Goal: Information Seeking & Learning: Learn about a topic

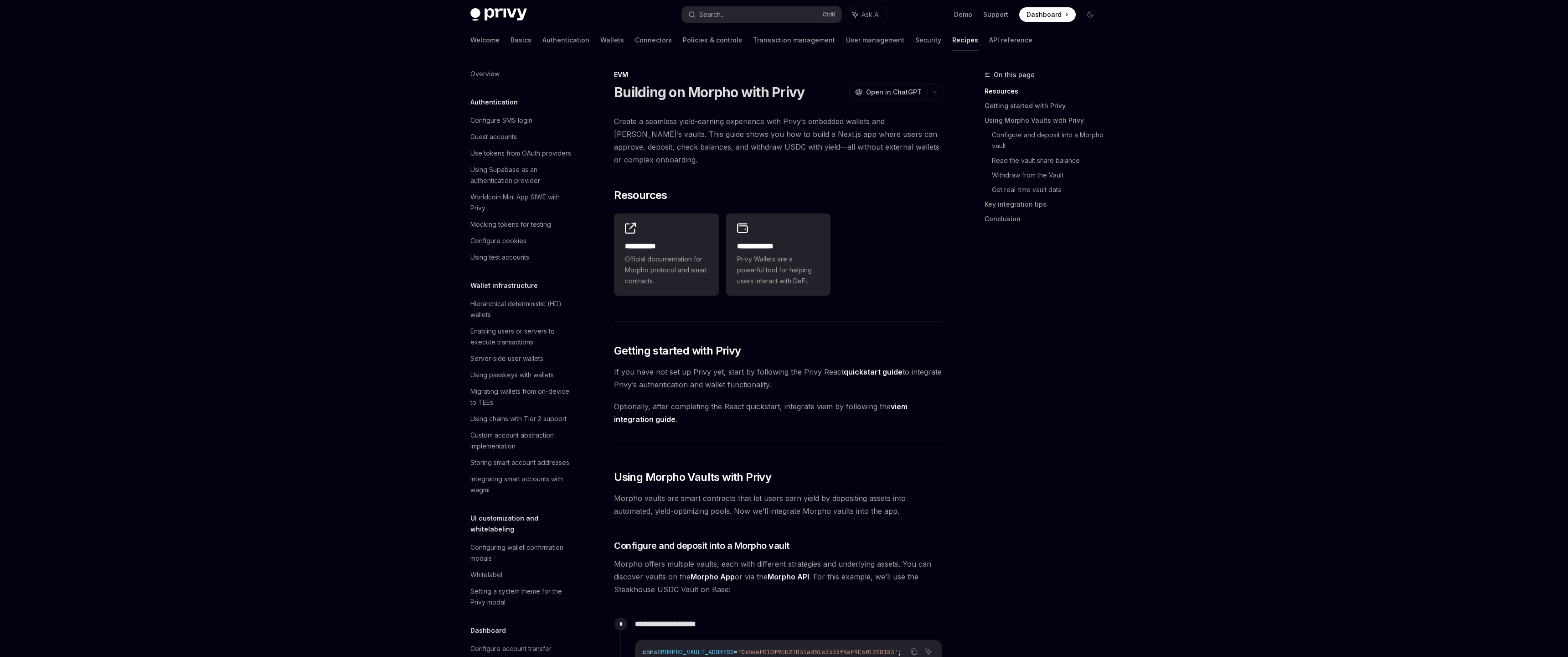
scroll to position [944, 0]
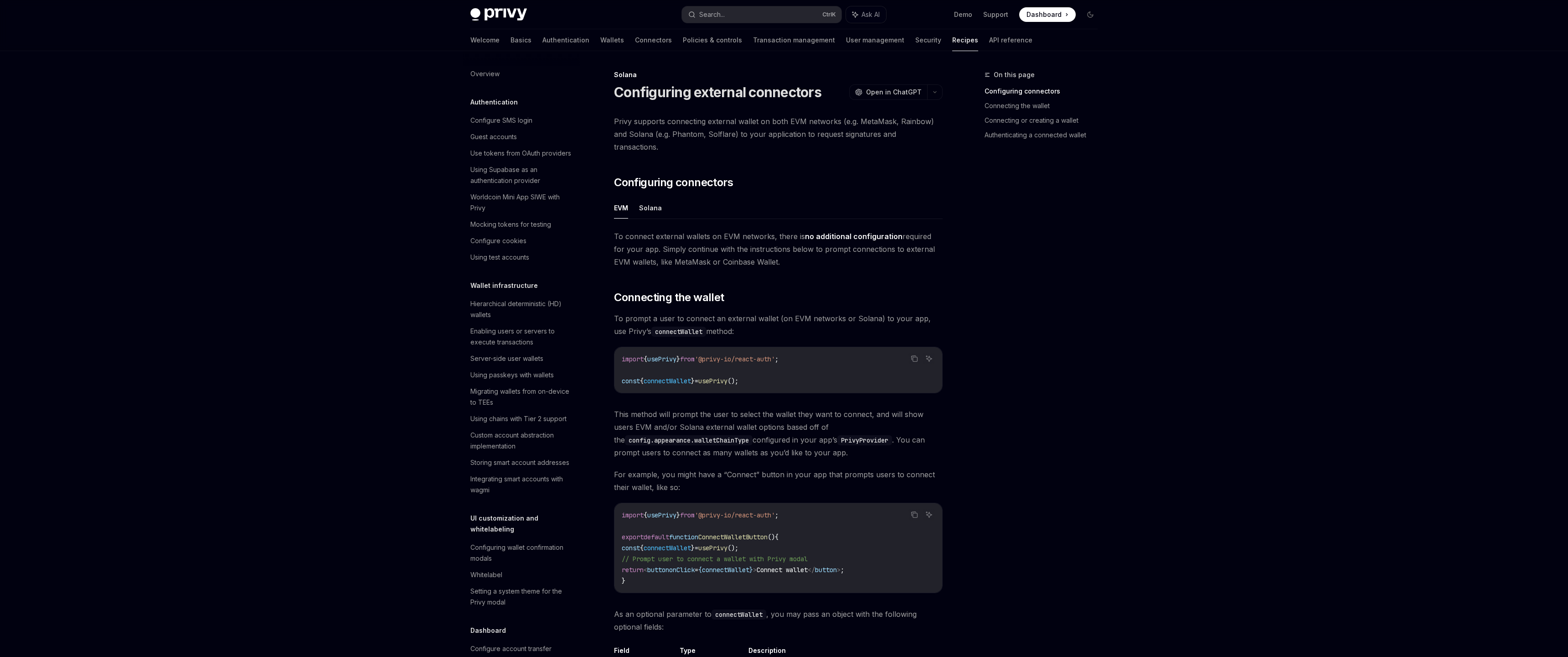
scroll to position [954, 0]
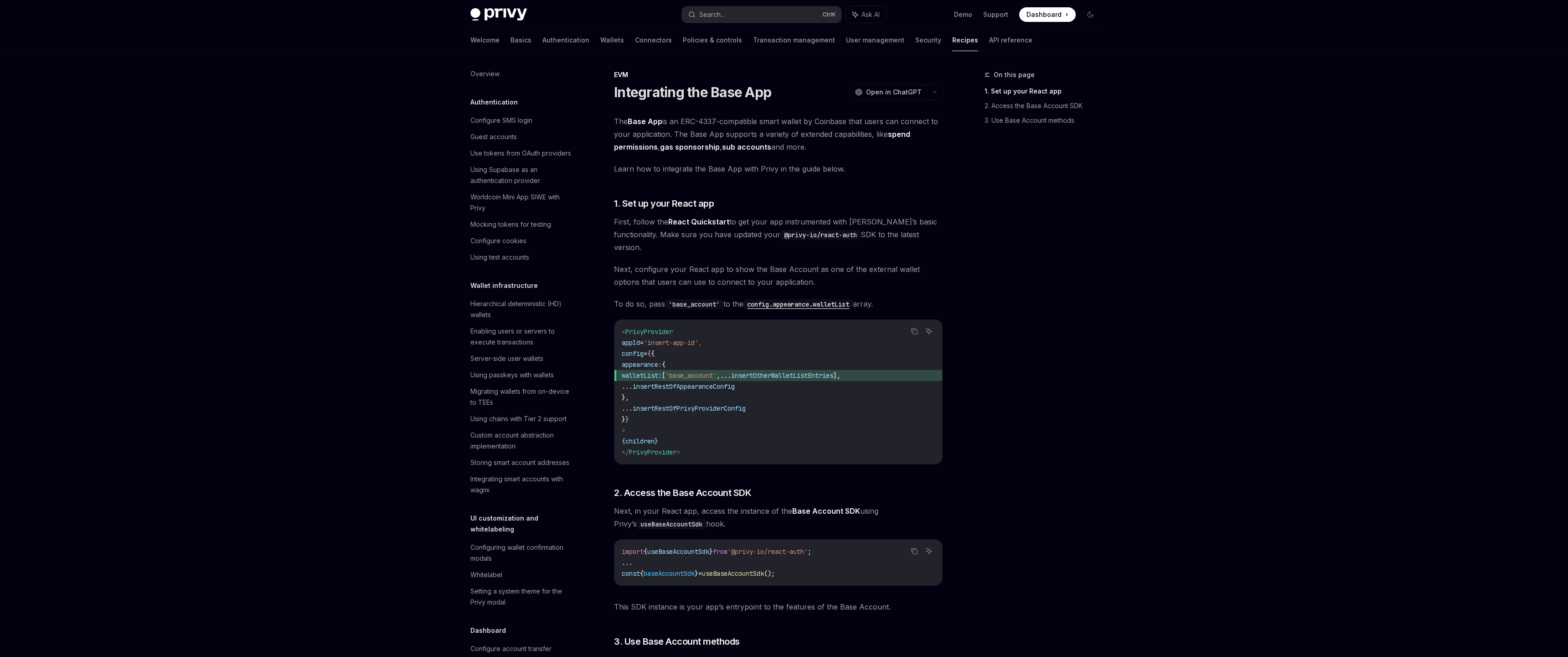
scroll to position [944, 0]
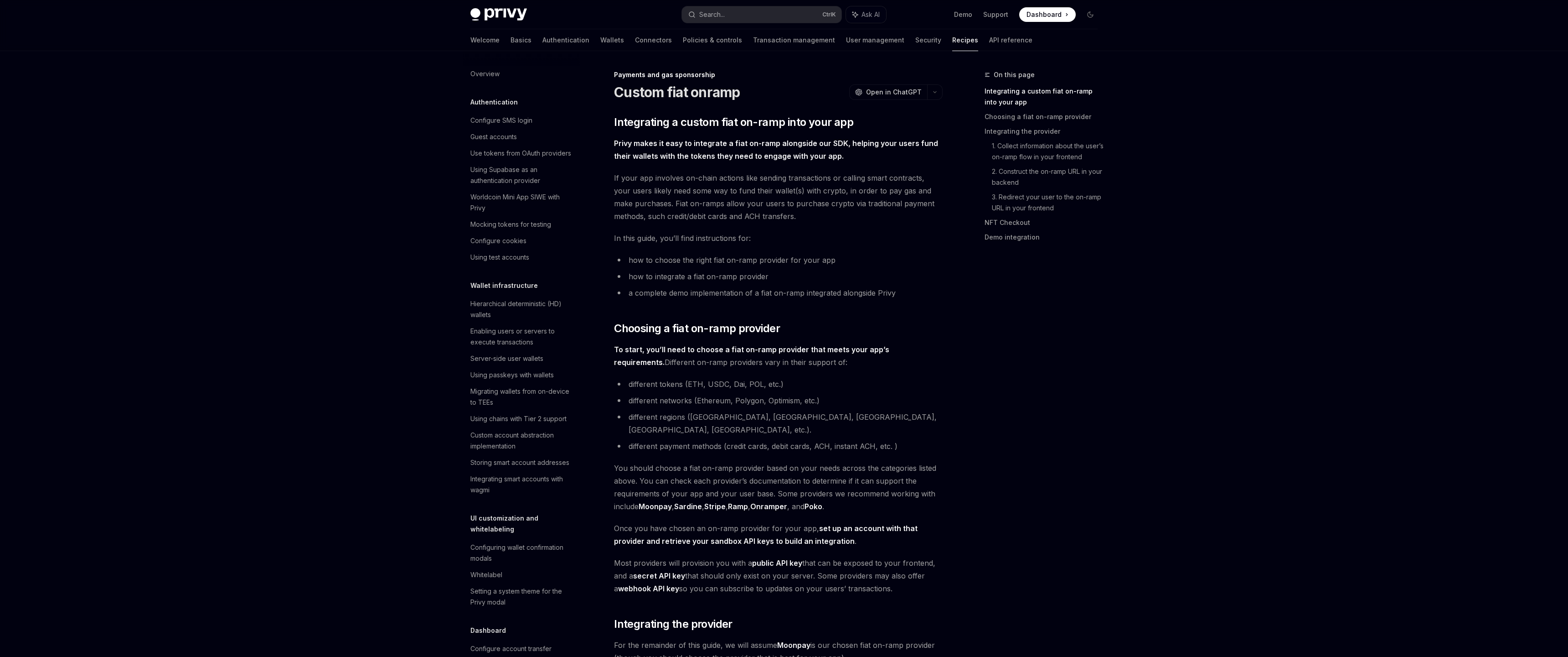
scroll to position [525, 0]
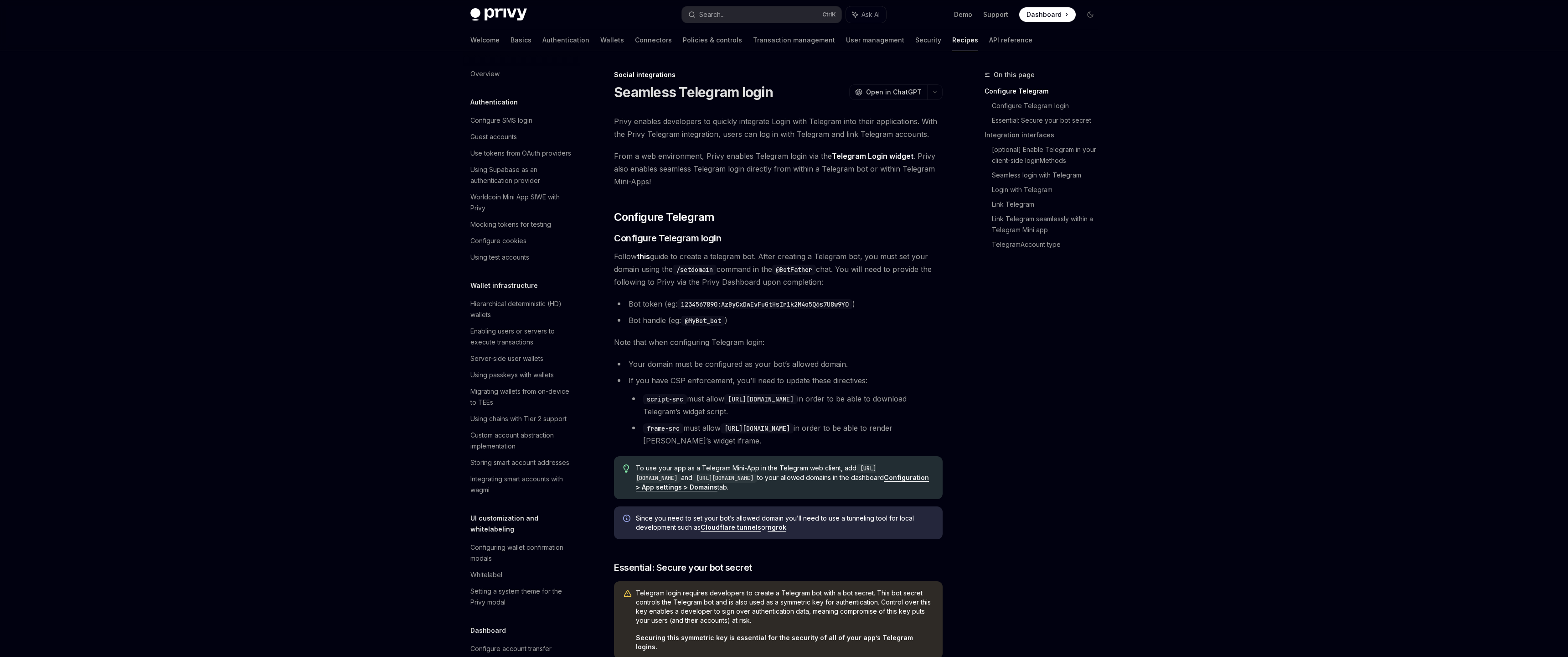
scroll to position [446, 0]
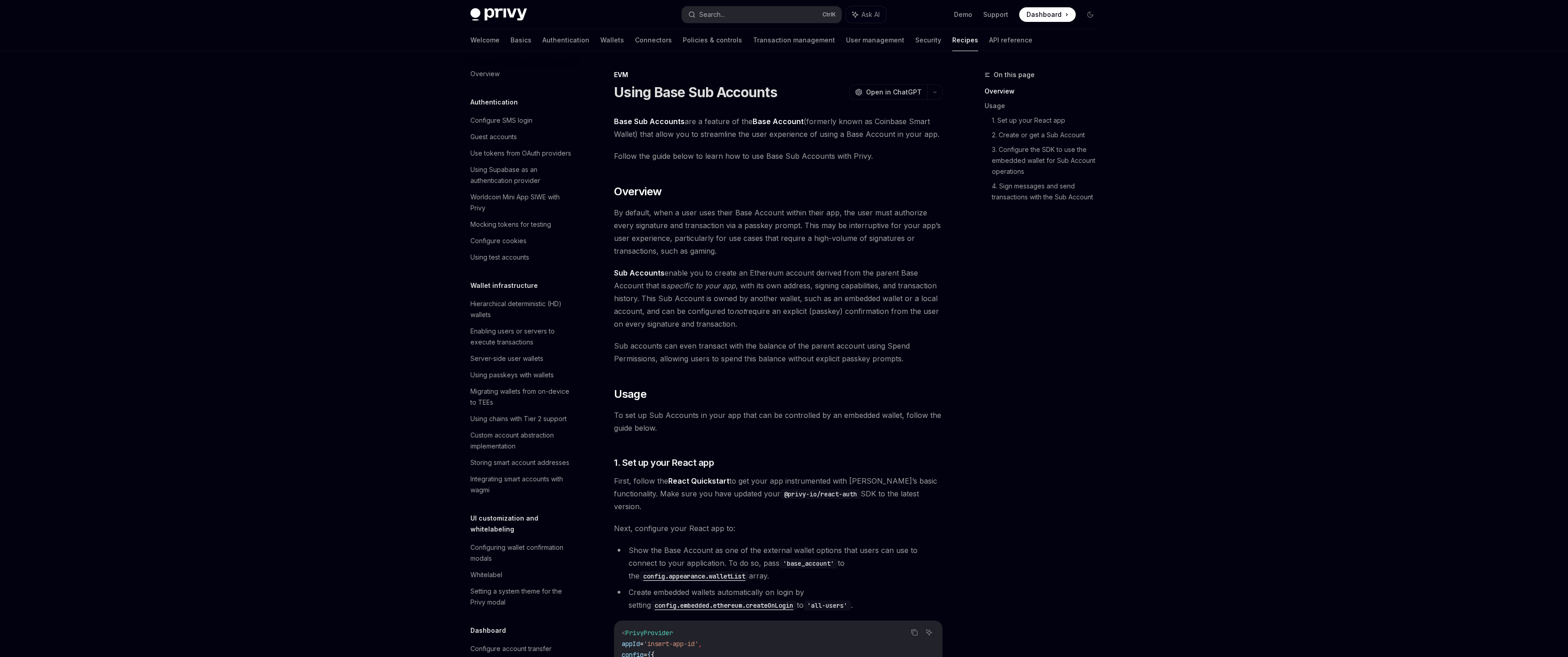
scroll to position [944, 0]
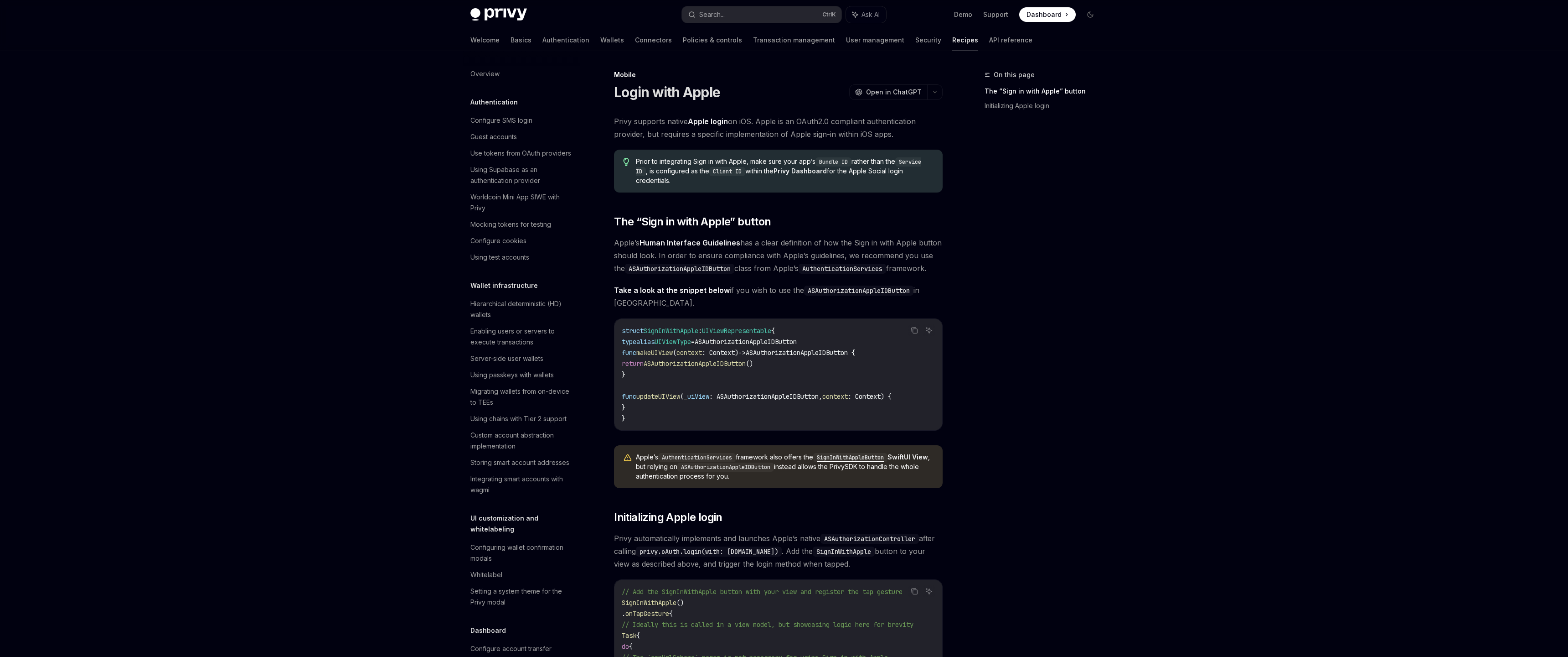
scroll to position [804, 0]
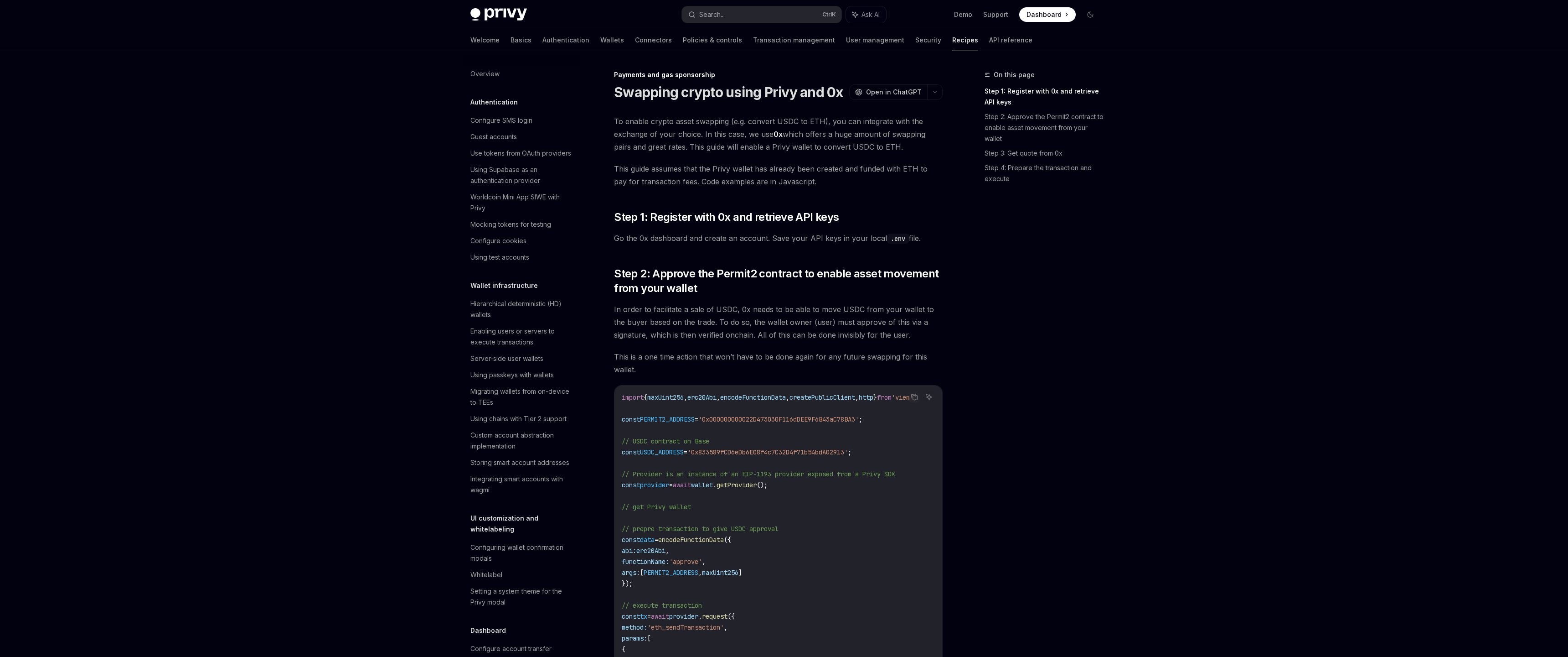
scroll to position [579, 0]
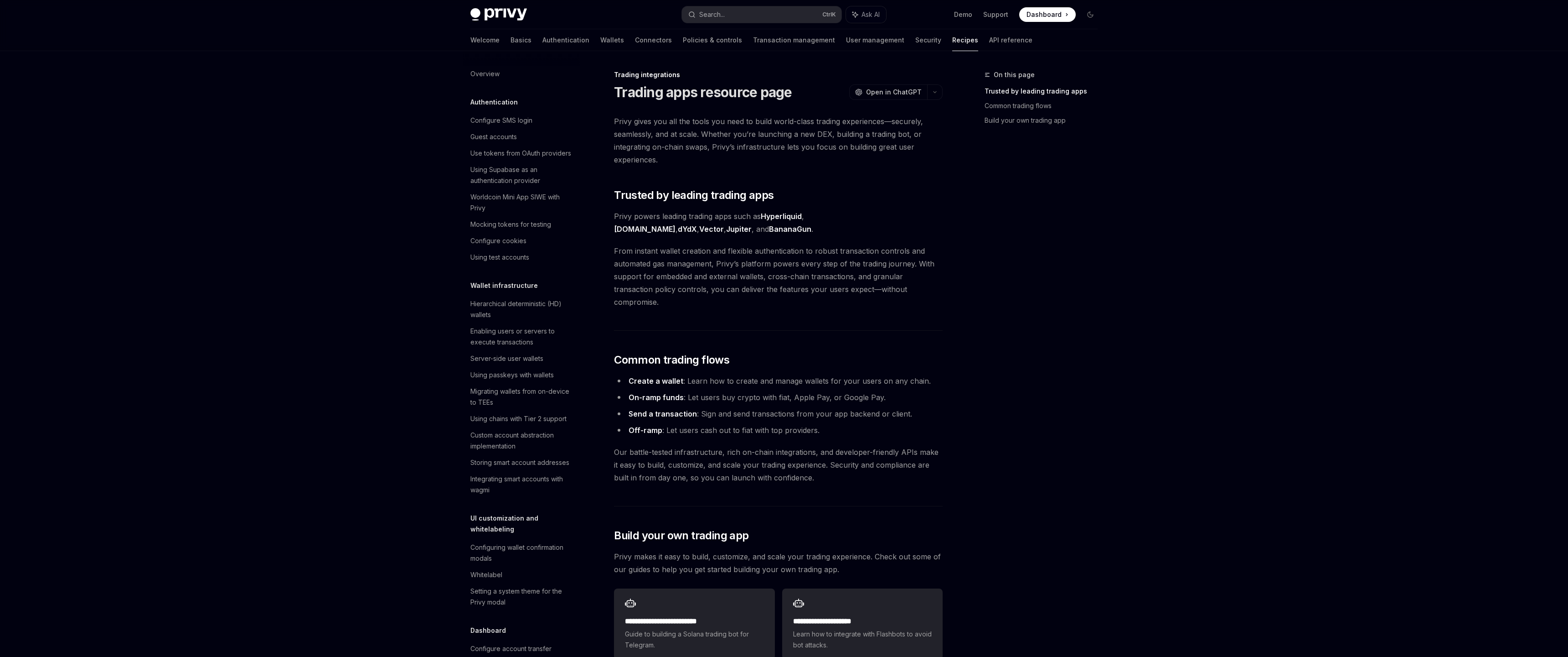
scroll to position [675, 0]
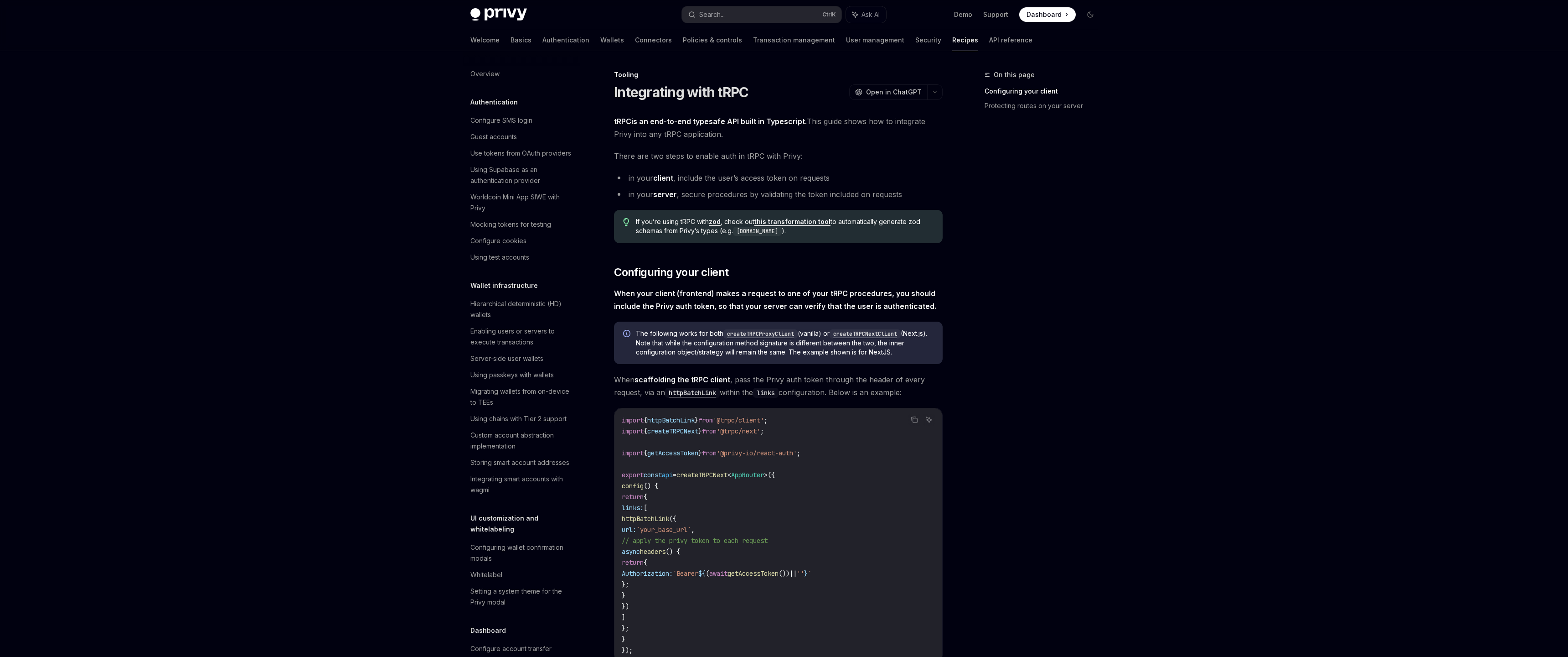
scroll to position [944, 0]
